Goal: Find contact information: Find contact information

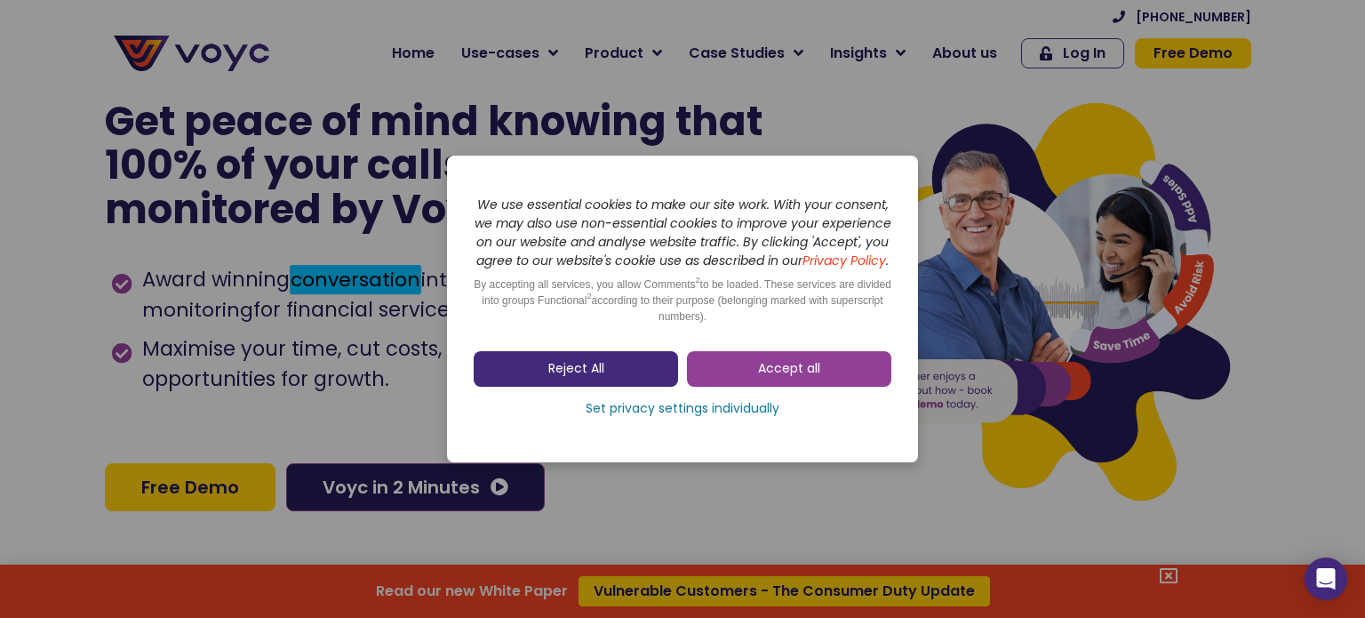
click at [603, 369] on span "Reject All" at bounding box center [576, 369] width 56 height 18
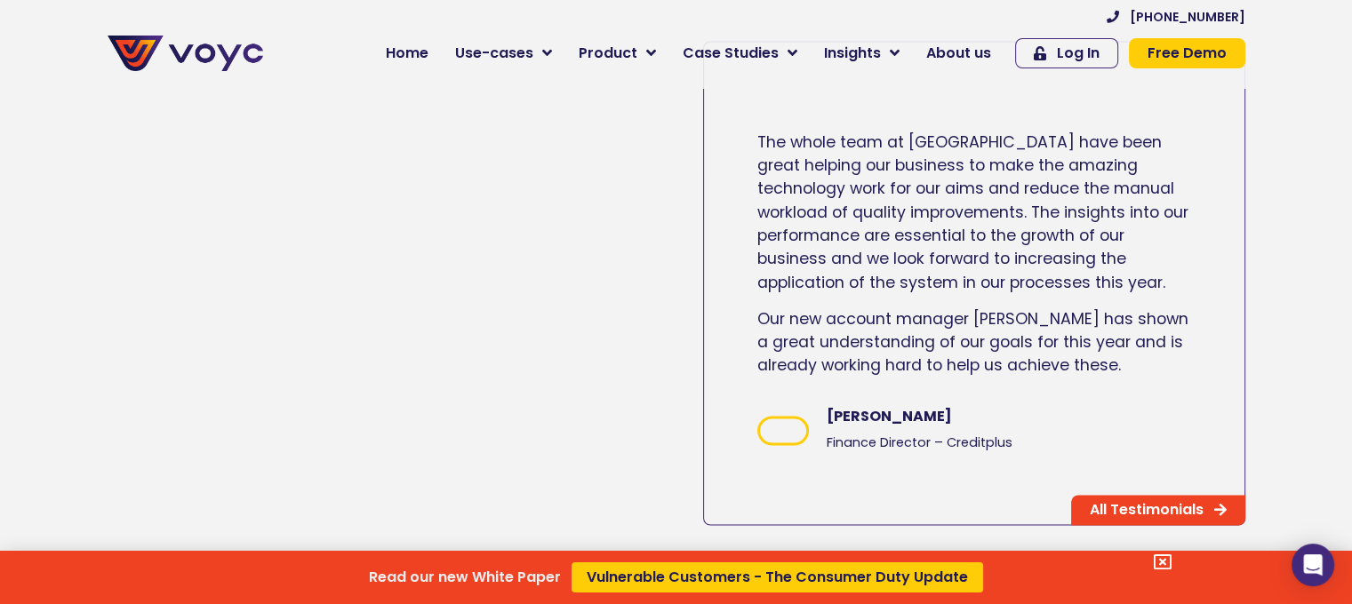
scroll to position [11917, 0]
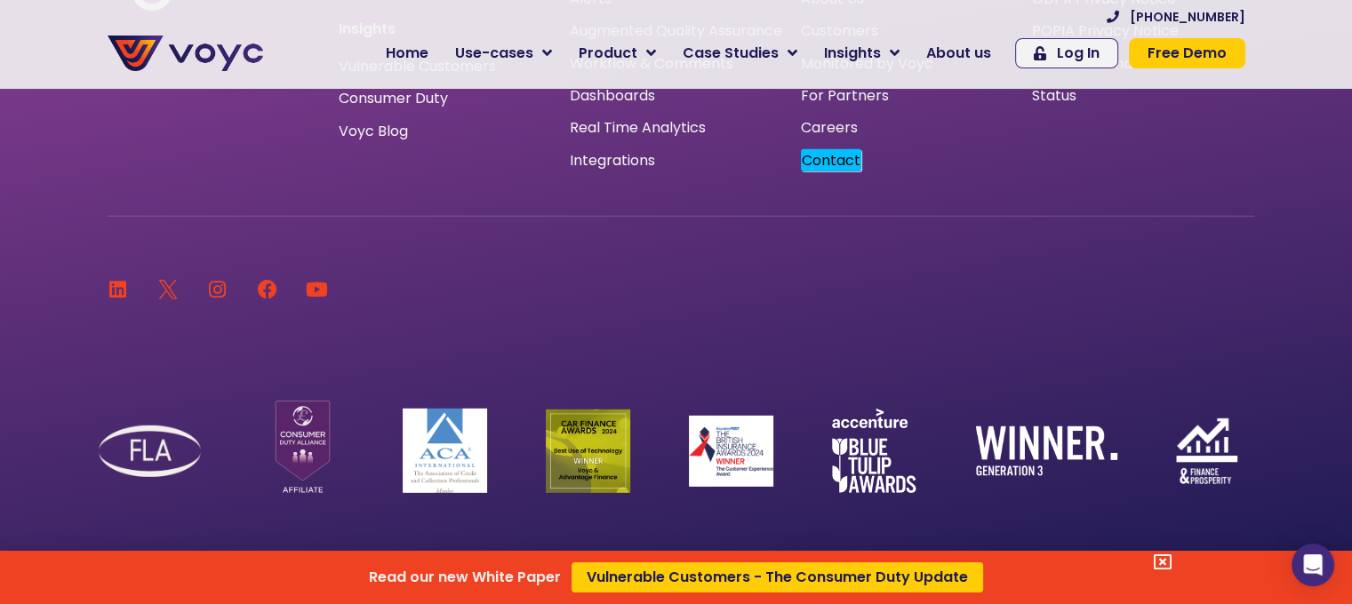
click at [1165, 557] on icon at bounding box center [1162, 563] width 18 height 18
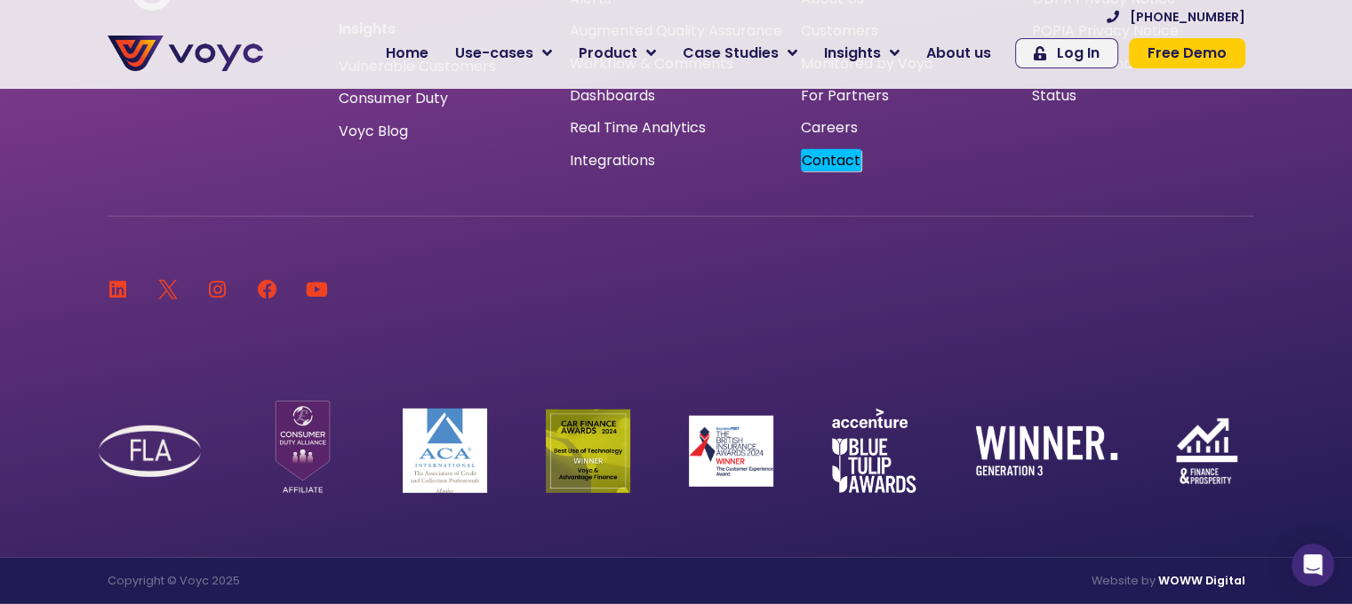
click at [195, 577] on p "Copyright © Voyc 2025" at bounding box center [388, 582] width 560 height 12
click at [196, 577] on p "Copyright © Voyc 2025" at bounding box center [388, 582] width 560 height 12
copy p "Voyc"
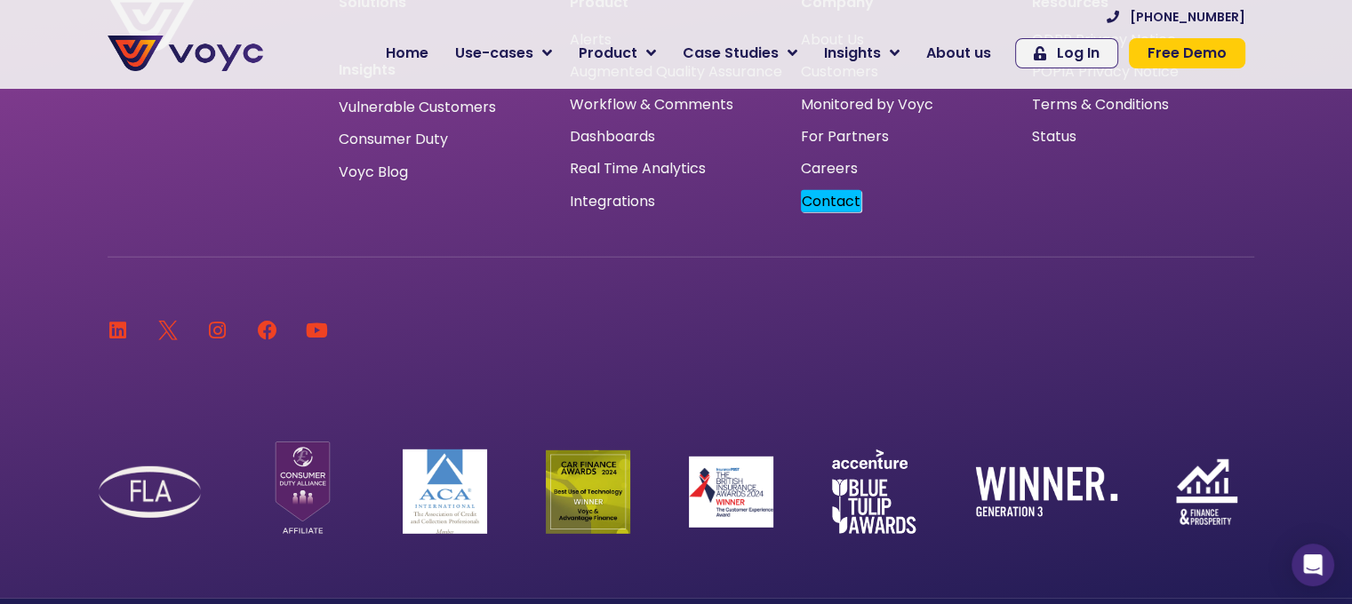
scroll to position [11650, 0]
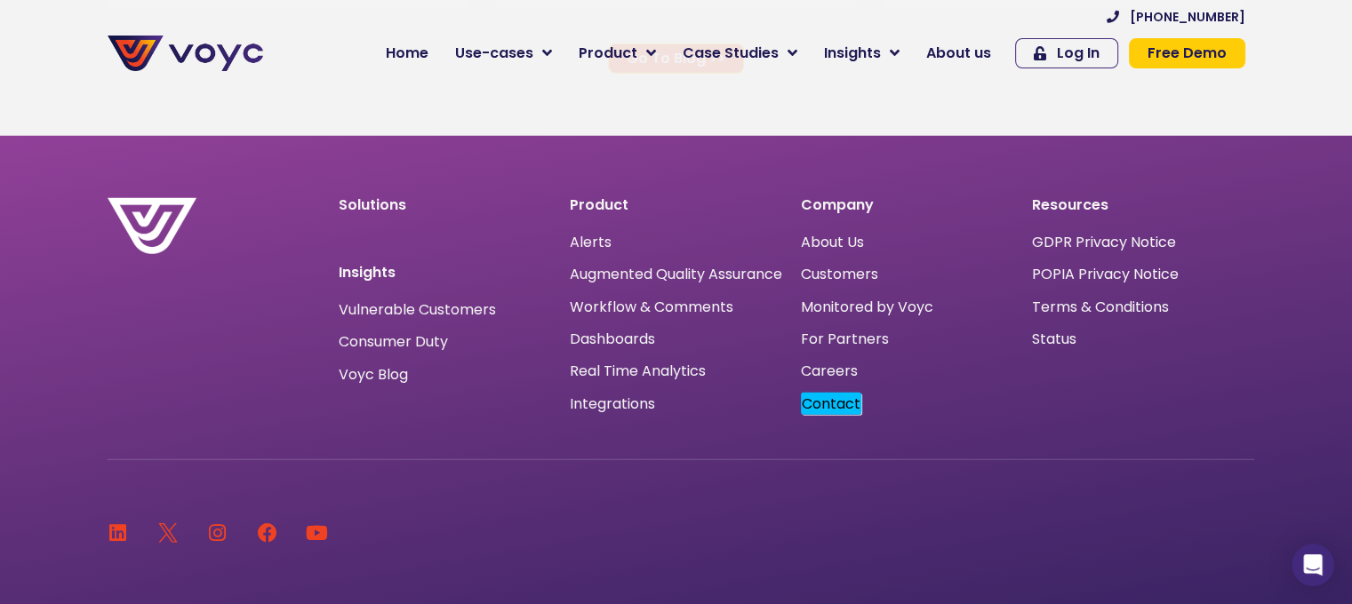
click at [850, 409] on em "Contact" at bounding box center [831, 404] width 60 height 22
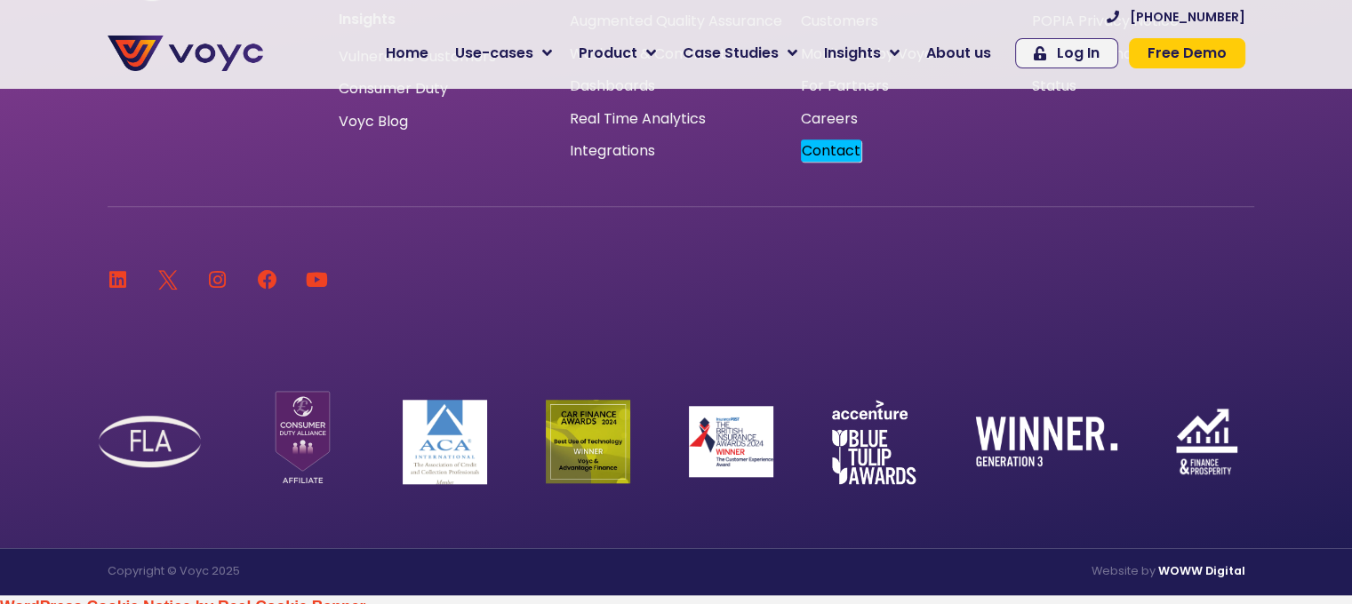
scroll to position [1613, 0]
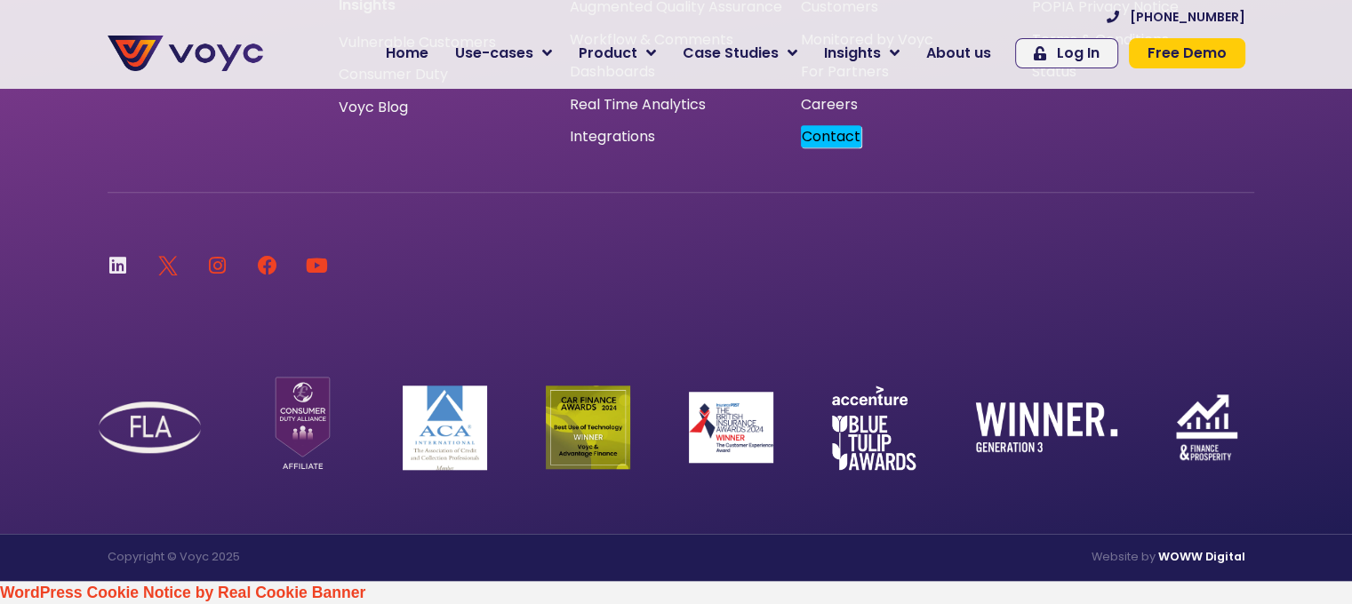
click at [126, 265] on icon at bounding box center [118, 266] width 20 height 20
